Goal: Information Seeking & Learning: Check status

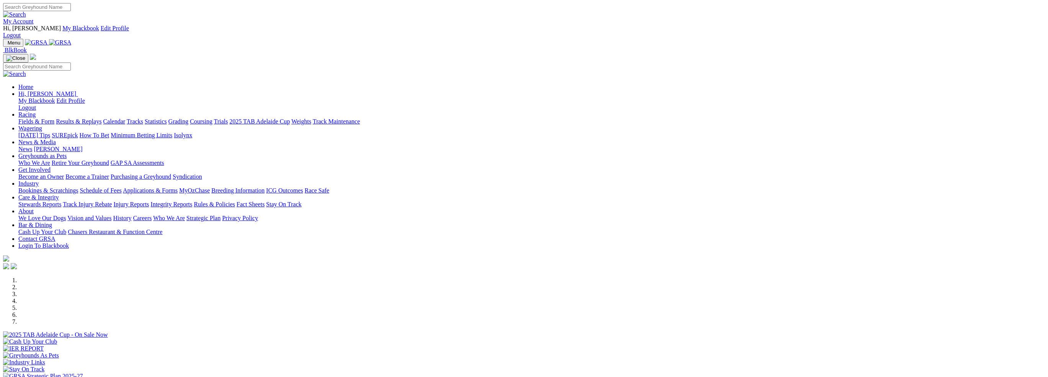
click at [102, 118] on link "Results & Replays" at bounding box center [79, 121] width 46 height 7
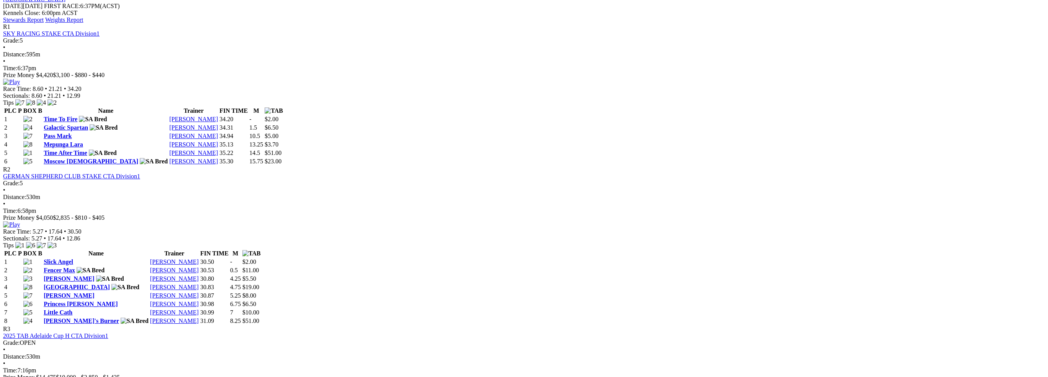
scroll to position [383, 0]
